Goal: Check status: Check status

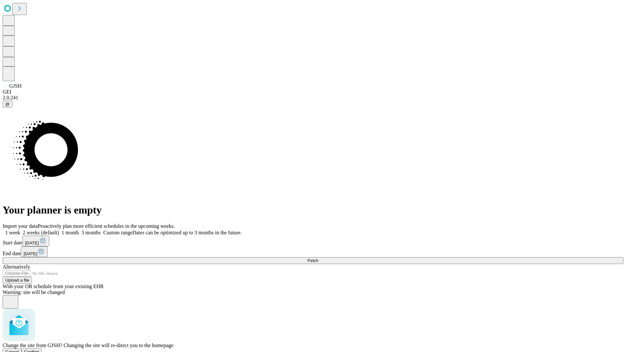
click at [39, 349] on span "Confirm" at bounding box center [31, 351] width 15 height 5
click at [59, 230] on label "2 weeks (default)" at bounding box center [39, 233] width 39 height 6
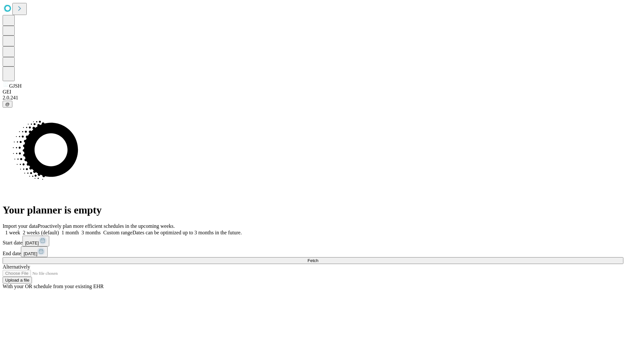
click at [318, 258] on span "Fetch" at bounding box center [312, 260] width 11 height 5
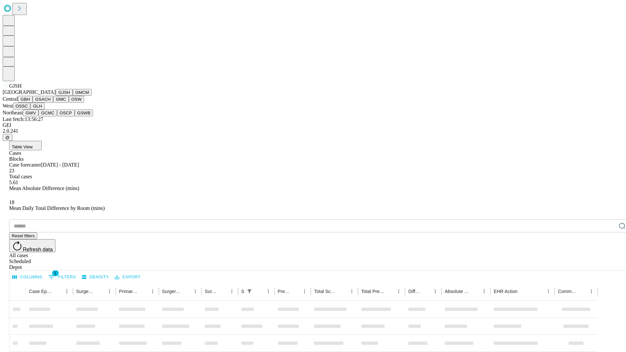
click at [73, 96] on button "GMCM" at bounding box center [82, 92] width 19 height 7
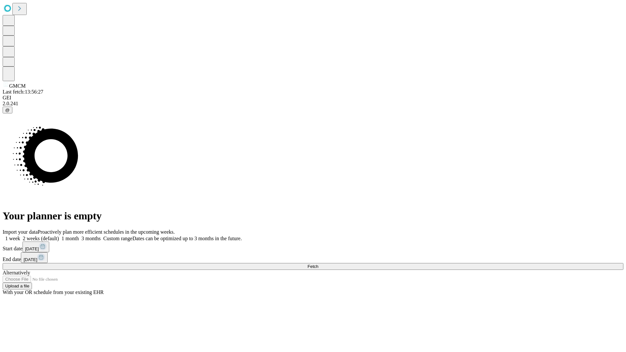
click at [59, 236] on label "2 weeks (default)" at bounding box center [39, 239] width 39 height 6
click at [318, 264] on span "Fetch" at bounding box center [312, 266] width 11 height 5
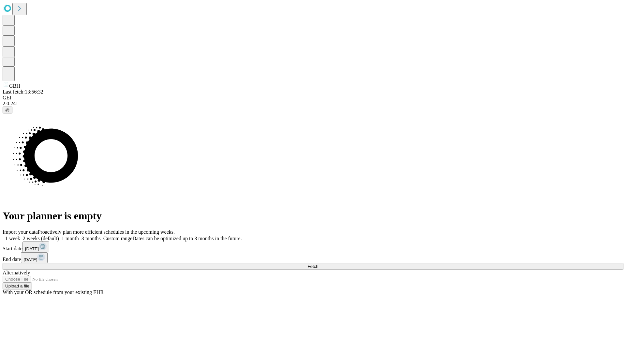
click at [318, 264] on span "Fetch" at bounding box center [312, 266] width 11 height 5
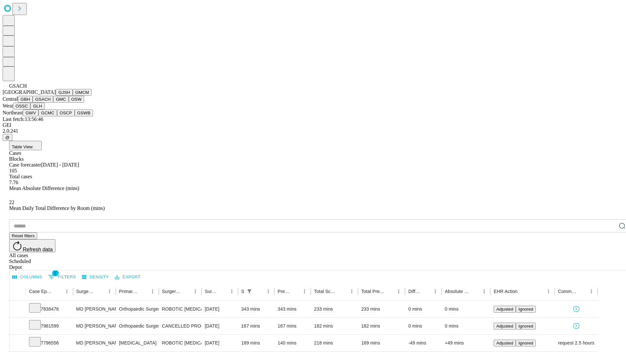
click at [53, 103] on button "GMC" at bounding box center [60, 99] width 15 height 7
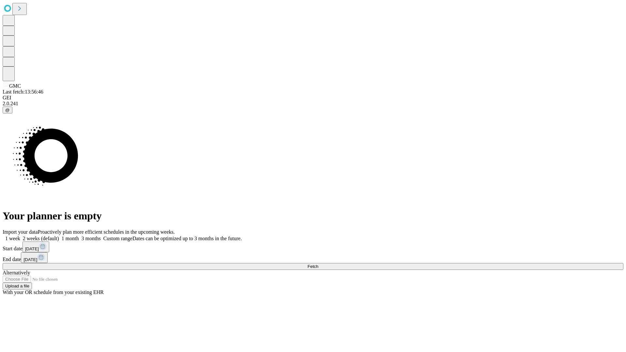
click at [59, 236] on label "2 weeks (default)" at bounding box center [39, 239] width 39 height 6
click at [318, 264] on span "Fetch" at bounding box center [312, 266] width 11 height 5
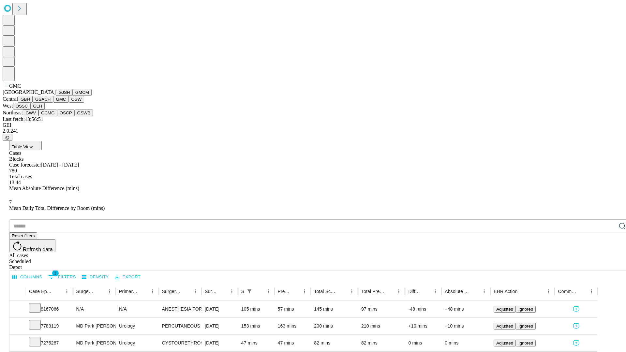
click at [69, 103] on button "OSW" at bounding box center [77, 99] width 16 height 7
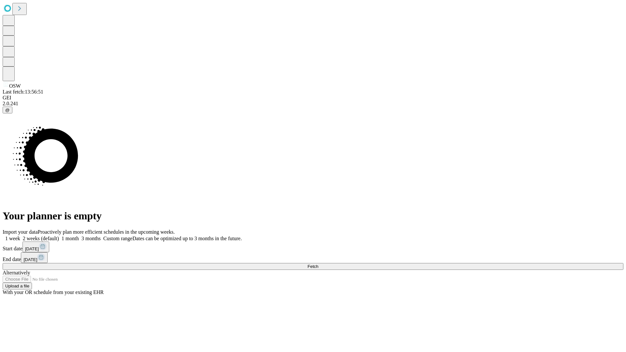
click at [59, 236] on label "2 weeks (default)" at bounding box center [39, 239] width 39 height 6
click at [318, 264] on span "Fetch" at bounding box center [312, 266] width 11 height 5
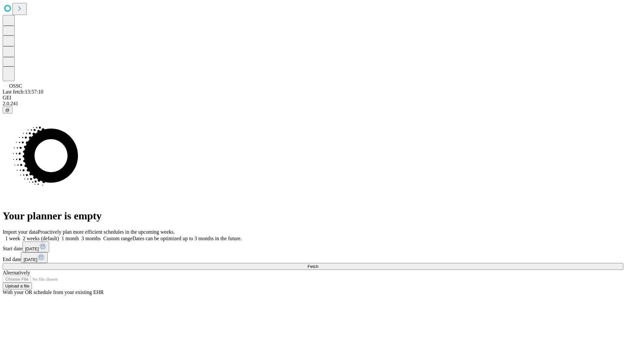
click at [318, 264] on span "Fetch" at bounding box center [312, 266] width 11 height 5
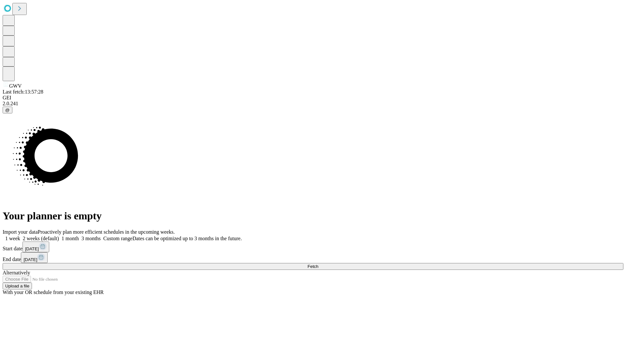
click at [59, 236] on label "2 weeks (default)" at bounding box center [39, 239] width 39 height 6
click at [318, 264] on span "Fetch" at bounding box center [312, 266] width 11 height 5
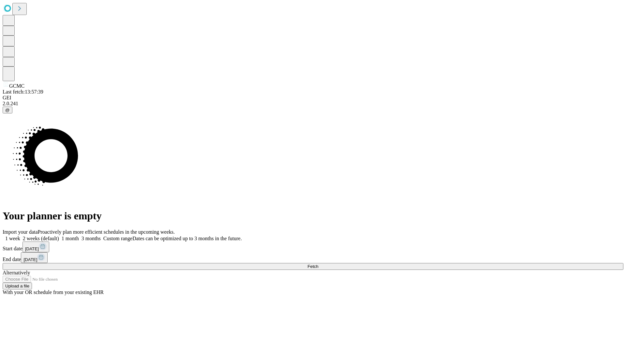
click at [59, 236] on label "2 weeks (default)" at bounding box center [39, 239] width 39 height 6
click at [318, 264] on span "Fetch" at bounding box center [312, 266] width 11 height 5
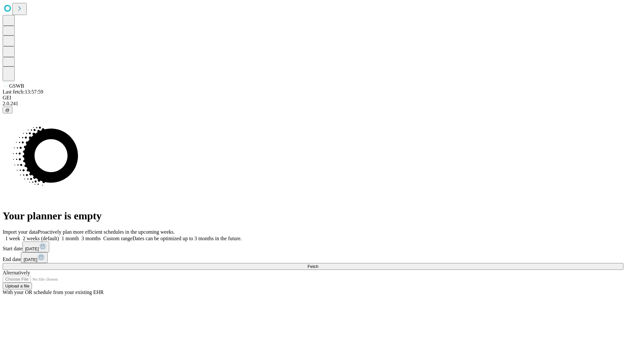
click at [318, 264] on span "Fetch" at bounding box center [312, 266] width 11 height 5
